Goal: Task Accomplishment & Management: Use online tool/utility

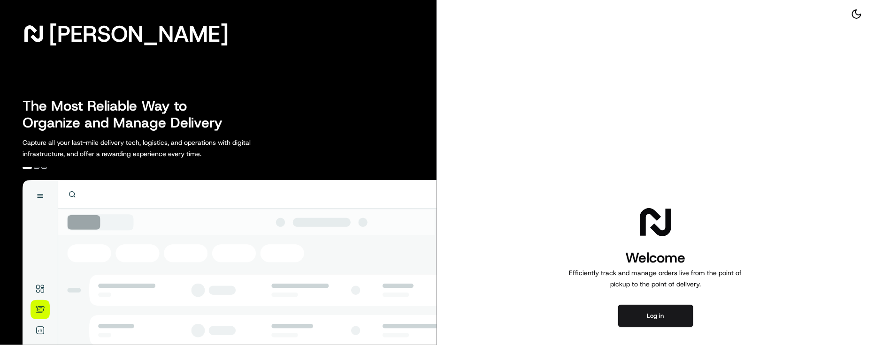
click at [623, 268] on p "Efficiently track and manage orders live from the point of pickup to the point …" at bounding box center [656, 279] width 180 height 23
click at [651, 318] on button "Log in" at bounding box center [655, 316] width 75 height 23
